Goal: Navigation & Orientation: Find specific page/section

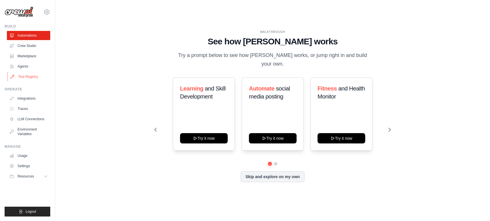
click at [34, 75] on link "Tool Registry" at bounding box center [28, 76] width 43 height 9
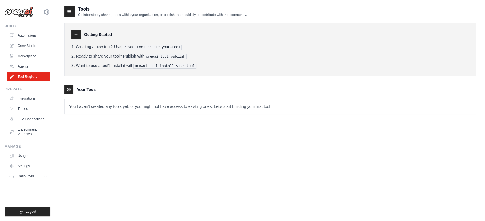
click at [69, 9] on icon at bounding box center [70, 12] width 6 height 6
click at [69, 11] on icon at bounding box center [70, 12] width 4 height 2
click at [26, 38] on link "Automations" at bounding box center [28, 35] width 43 height 9
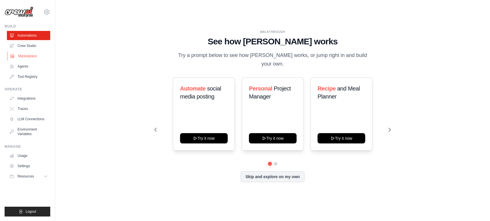
click at [26, 55] on link "Marketplace" at bounding box center [28, 56] width 43 height 9
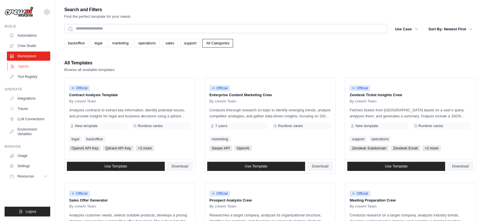
click at [20, 66] on link "Agents" at bounding box center [28, 66] width 43 height 9
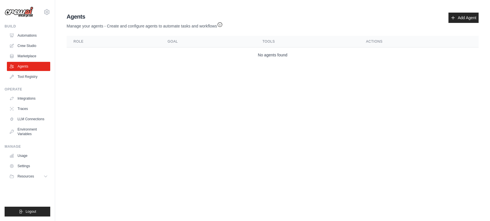
click at [268, 42] on th "Tools" at bounding box center [307, 42] width 104 height 12
click at [45, 12] on icon at bounding box center [46, 12] width 7 height 7
click at [133, 117] on body "[EMAIL_ADDRESS][DOMAIN_NAME] Settings Build Automations Crew Studio" at bounding box center [245, 110] width 490 height 221
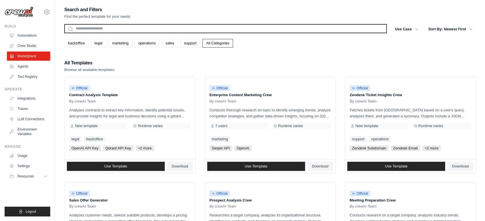
click at [107, 30] on input "text" at bounding box center [225, 28] width 322 height 9
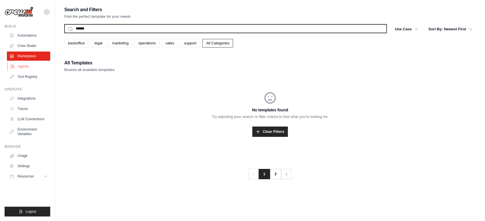
type input "******"
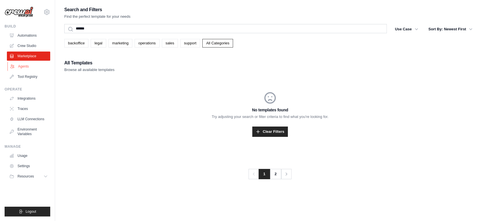
click at [23, 68] on link "Agents" at bounding box center [28, 66] width 43 height 9
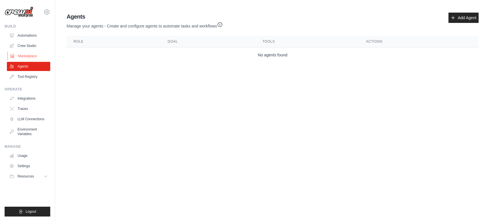
click at [32, 55] on link "Marketplace" at bounding box center [28, 56] width 43 height 9
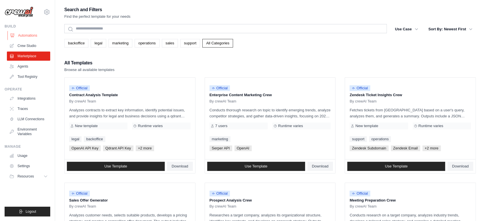
click at [24, 34] on link "Automations" at bounding box center [28, 35] width 43 height 9
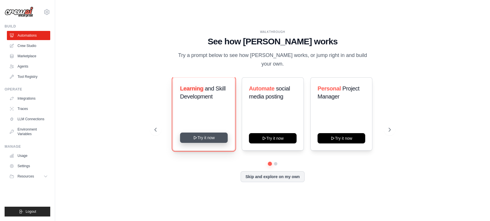
click at [212, 134] on button "Try it now" at bounding box center [204, 138] width 48 height 10
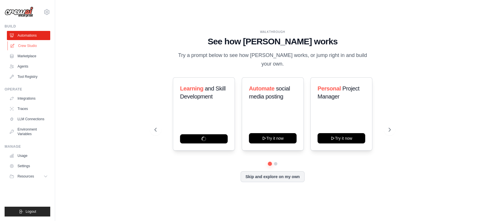
click at [19, 43] on link "Crew Studio" at bounding box center [28, 45] width 43 height 9
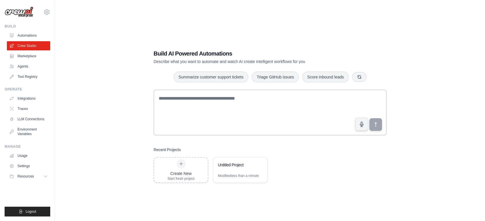
scroll to position [11, 0]
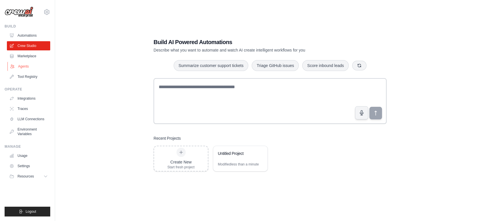
click at [21, 66] on link "Agents" at bounding box center [28, 66] width 43 height 9
